Goal: Use online tool/utility: Utilize a website feature to perform a specific function

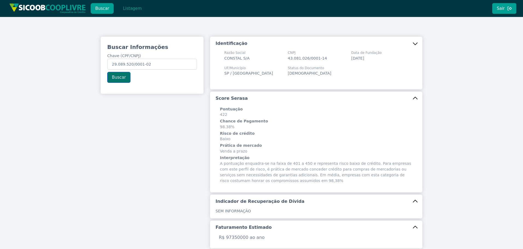
type input "29.089.520/0001-02"
click at [119, 79] on button "Buscar" at bounding box center [118, 77] width 23 height 11
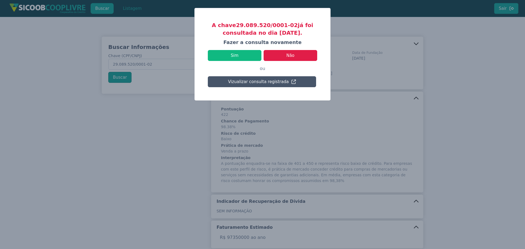
click at [262, 57] on div "Sim Não ou Vizualizar consulta registrada" at bounding box center [262, 67] width 109 height 42
click at [254, 58] on button "Sim" at bounding box center [235, 55] width 54 height 11
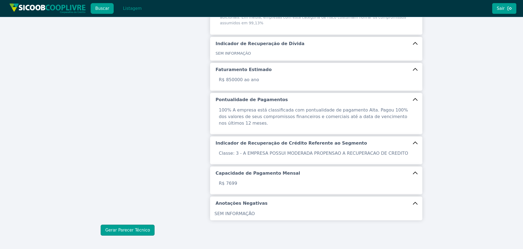
scroll to position [164, 0]
click at [139, 224] on button "Gerar Parecer Técnico" at bounding box center [128, 229] width 54 height 11
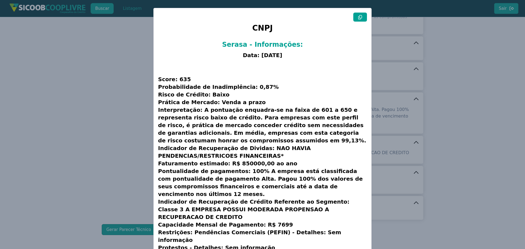
click at [361, 19] on button at bounding box center [360, 17] width 14 height 9
click at [104, 118] on modal-container "CNPJ Serasa - Informações: Data: [DATE] Score: 635 Probabilidade de Inadimplênc…" at bounding box center [262, 124] width 525 height 249
